Goal: Task Accomplishment & Management: Complete application form

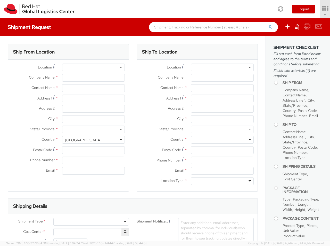
select select "850"
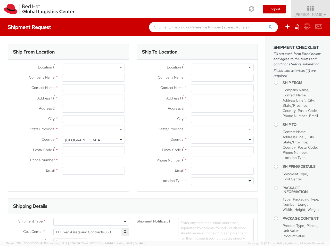
select select
type input "Red Hat Czech s.r.o."
type input "[PERSON_NAME]"
type input "Purkynova 647/111"
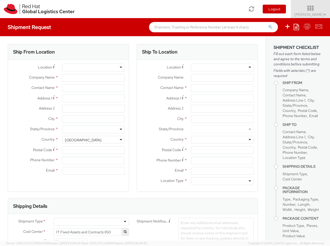
type input "[GEOGRAPHIC_DATA]"
type input "621 00"
type input "420 532 294 555"
type input "[EMAIL_ADDRESS][DOMAIN_NAME]"
select select "CM"
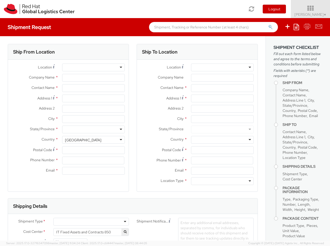
select select "KGS"
click at [93, 67] on div "RH - [GEOGRAPHIC_DATA] [GEOGRAPHIC_DATA] - B" at bounding box center [108, 67] width 87 height 5
type input "RH - Raanana"
type input "Red Hat Israel Ltd."
type input "[STREET_ADDRESS]"
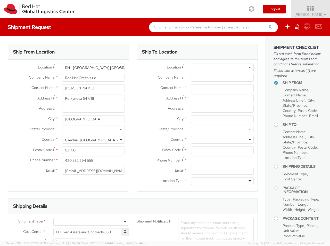
type input "15th floor"
type input "RA'ANANA"
type input "4321545"
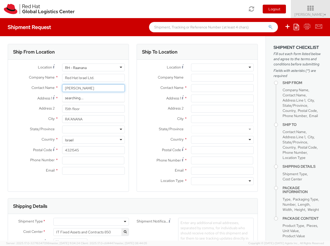
type input "[PERSON_NAME]"
type input "[PHONE_NUMBER]"
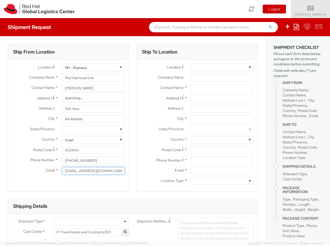
type input "[EMAIL_ADDRESS][DOMAIN_NAME]"
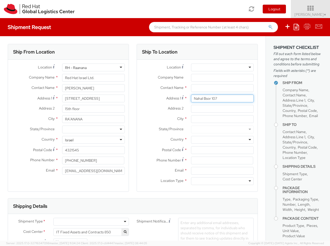
type input "Nahal Bsor 107"
type input "Kfar Yona"
type input "4030417"
click at [222, 140] on div at bounding box center [222, 140] width 63 height 8
type input "Israel"
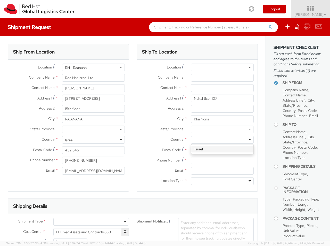
click at [222, 181] on div at bounding box center [222, 181] width 63 height 8
type input "r"
type input "[PERSON_NAME]"
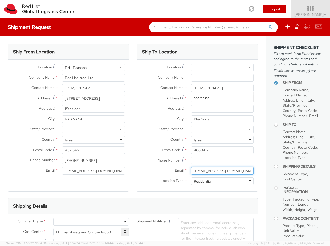
type input "[EMAIL_ADDRESS][DOMAIN_NAME]"
type input "[PHONE_NUMBER]"
click at [91, 221] on div at bounding box center [91, 221] width 76 height 8
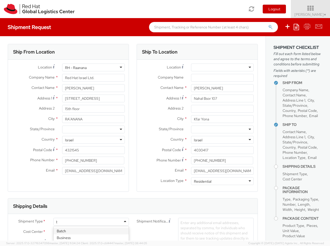
type input "bu"
type input "ref"
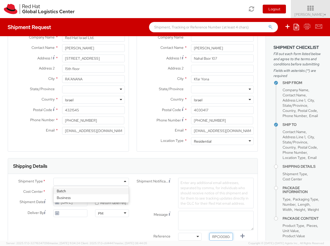
type input "RPCI0080471"
type input "[EMAIL_ADDRESS][DOMAIN_NAME]"
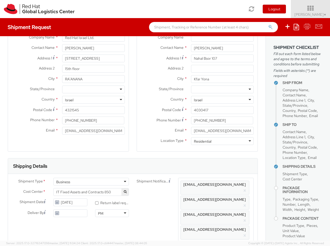
type input "lap"
select select "LAPTOP"
type input "your"
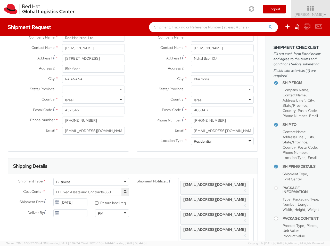
scroll to position [17, 0]
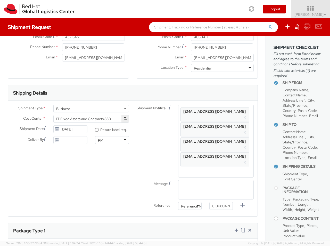
type input "1"
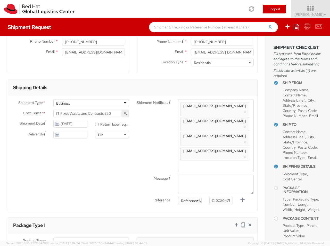
type input "50"
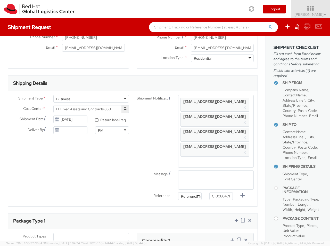
type input "30"
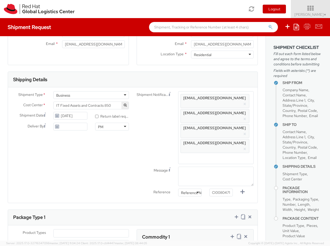
type input "20"
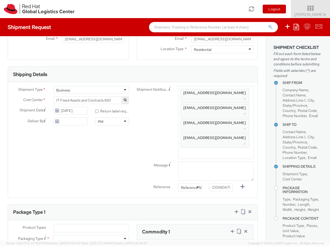
type input "3.8"
type input "Macbook Pro 14"
type input "2,480.40"
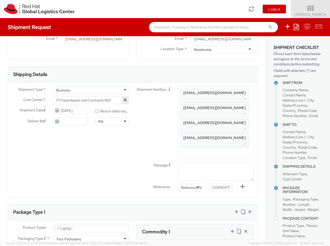
type input "EUR"
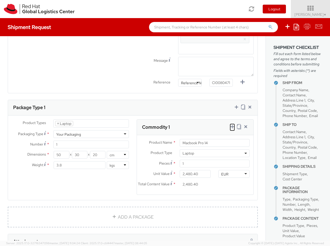
click at [232, 124] on icon at bounding box center [232, 126] width 5 height 5
select select "DOC_STATION"
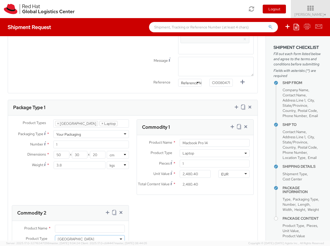
select select "DOC_STATION"
type input "59.94"
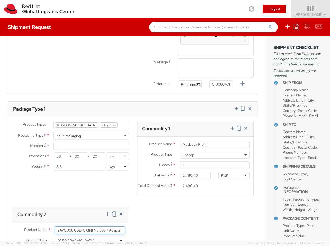
scroll to position [265, 0]
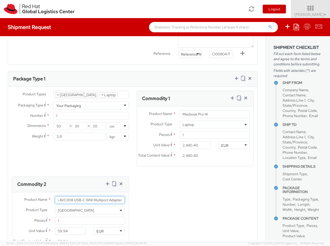
type input "Belkin AVC008 USB-C 6IN1 Multiport Adapter"
type input "[PERSON_NAME]"
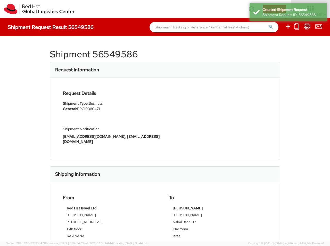
click at [122, 54] on h1 "Shipment 56549586" at bounding box center [165, 54] width 231 height 10
